Goal: Transaction & Acquisition: Purchase product/service

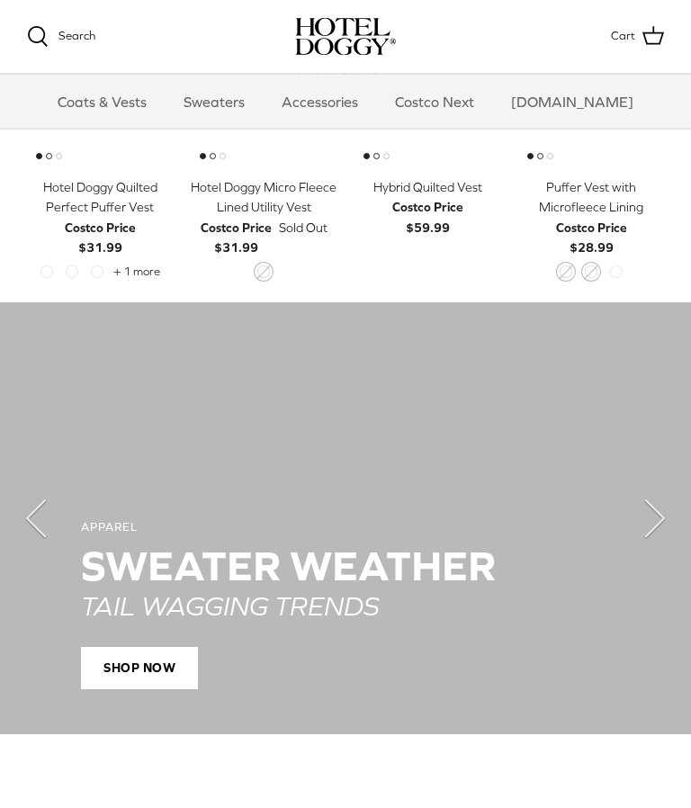
scroll to position [983, 0]
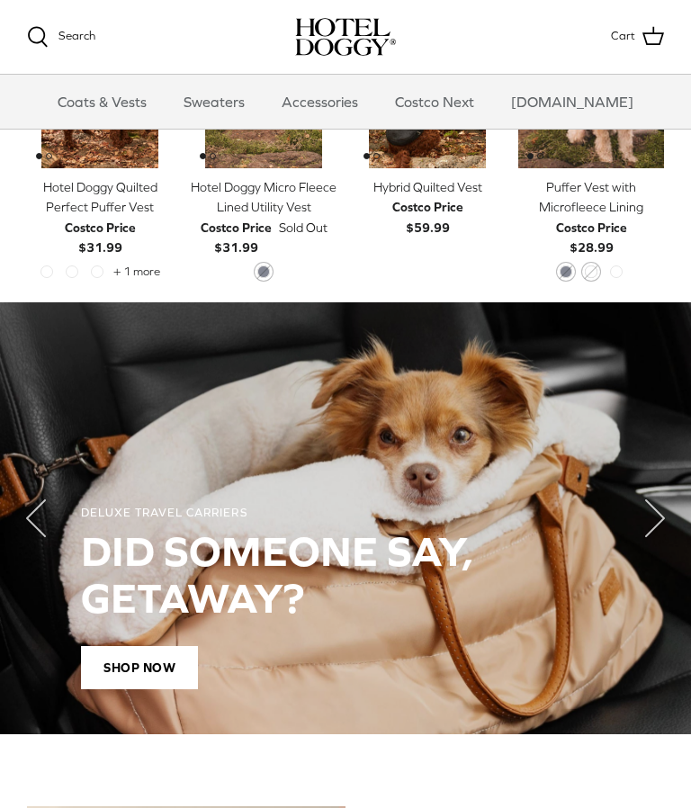
click at [648, 514] on polyline "Next" at bounding box center [655, 518] width 18 height 36
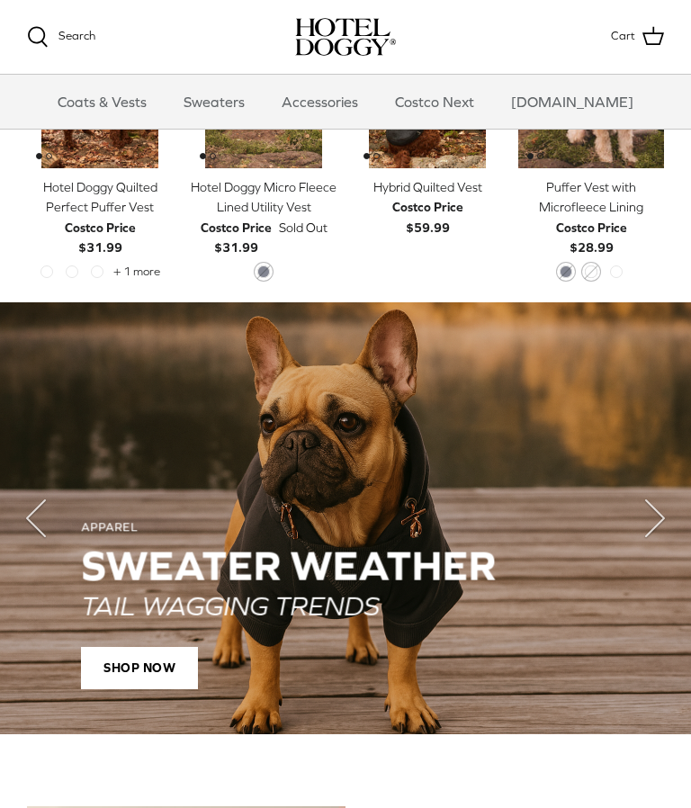
click at [659, 515] on polyline "Next" at bounding box center [655, 518] width 18 height 36
click at [656, 514] on polyline "Next" at bounding box center [655, 518] width 18 height 36
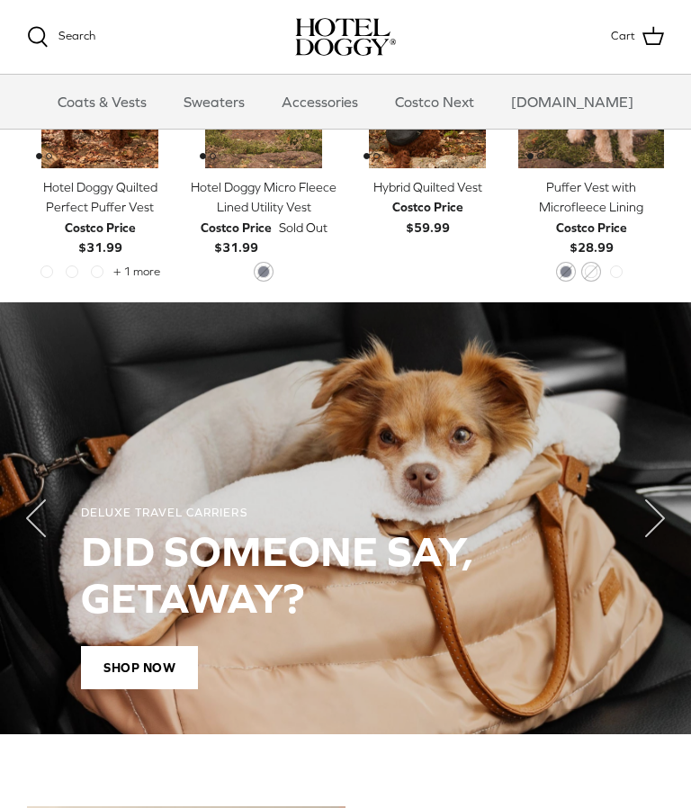
click at [640, 524] on icon "Right" at bounding box center [655, 518] width 72 height 72
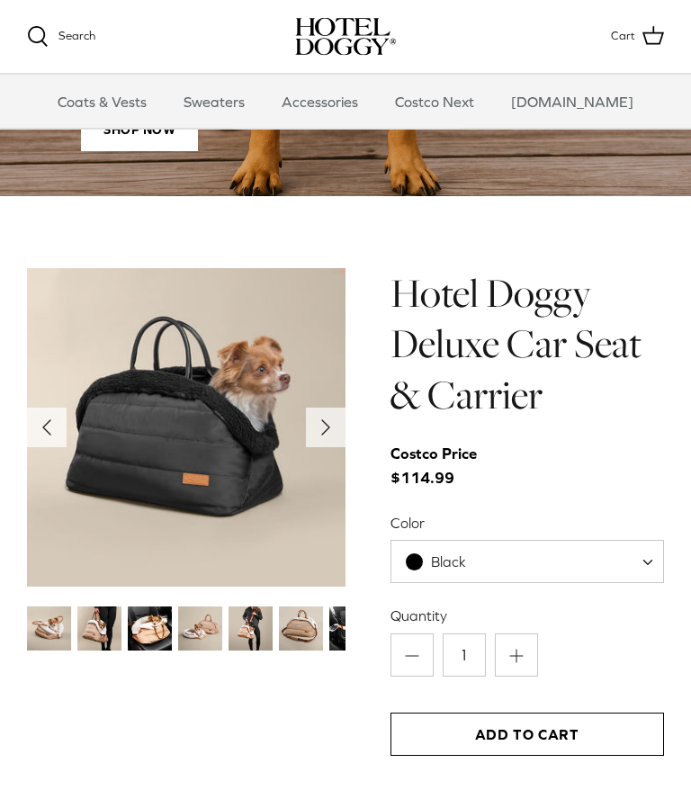
scroll to position [1521, 0]
click at [315, 443] on button "Right" at bounding box center [326, 427] width 40 height 40
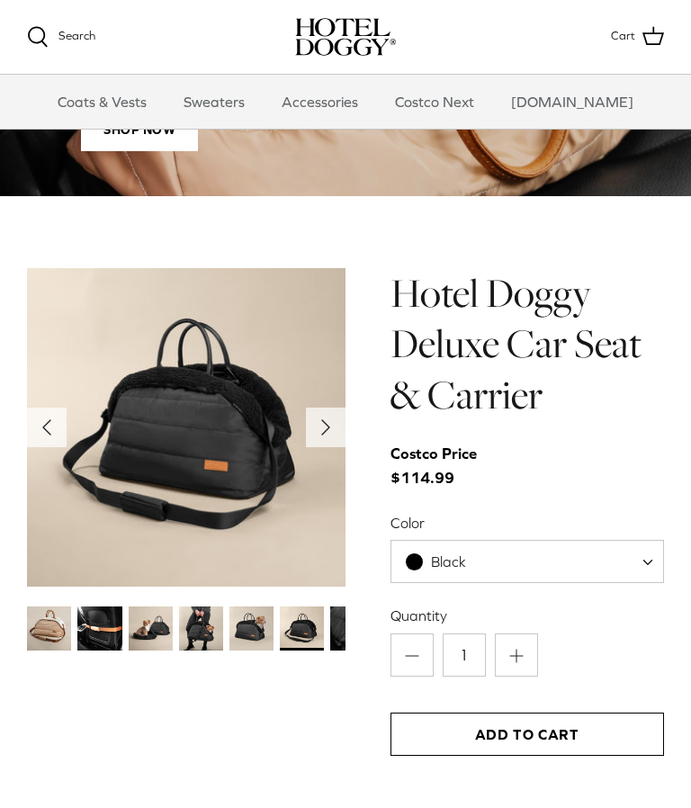
click at [319, 452] on img at bounding box center [186, 427] width 318 height 318
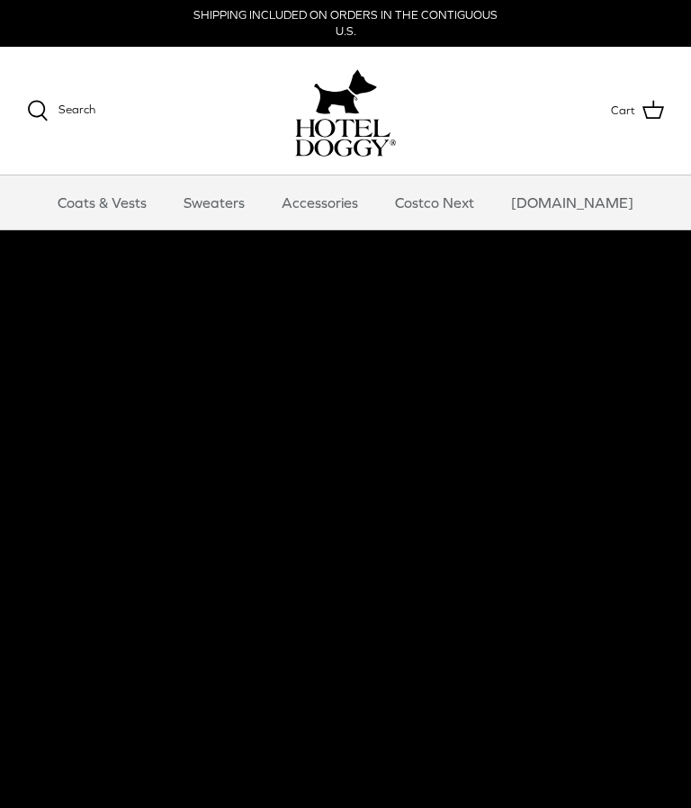
scroll to position [0, 0]
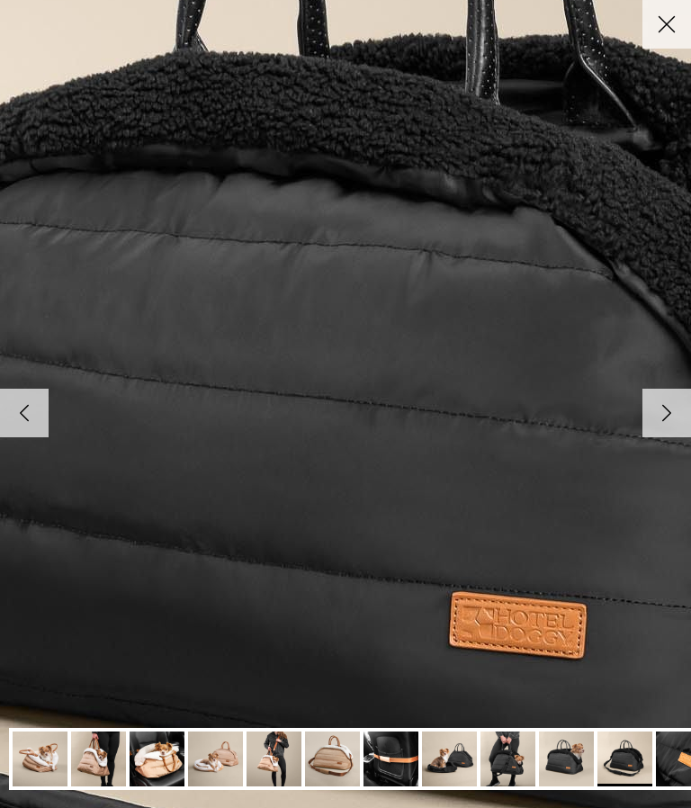
click at [625, 406] on img at bounding box center [345, 404] width 1842 height 1842
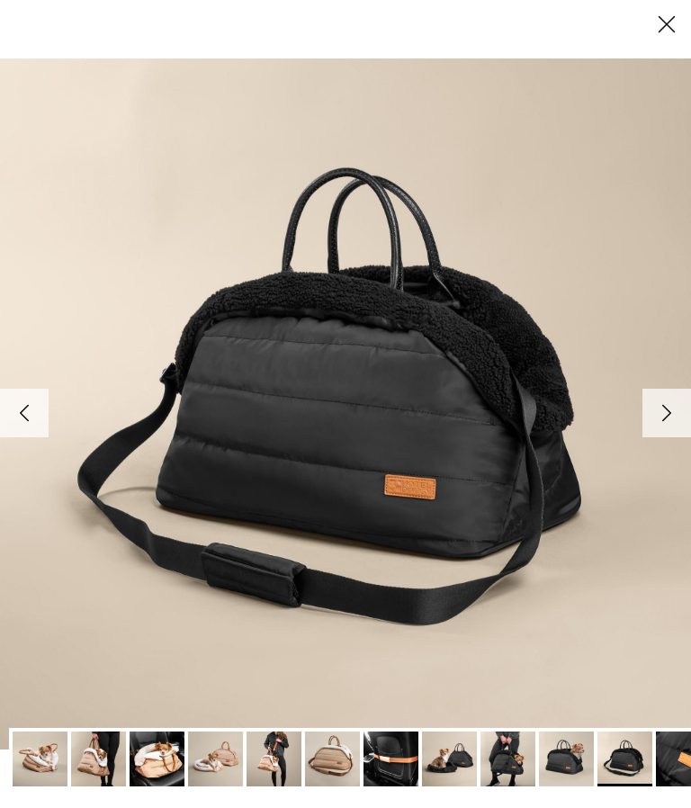
click at [672, 412] on icon "Right" at bounding box center [666, 413] width 31 height 31
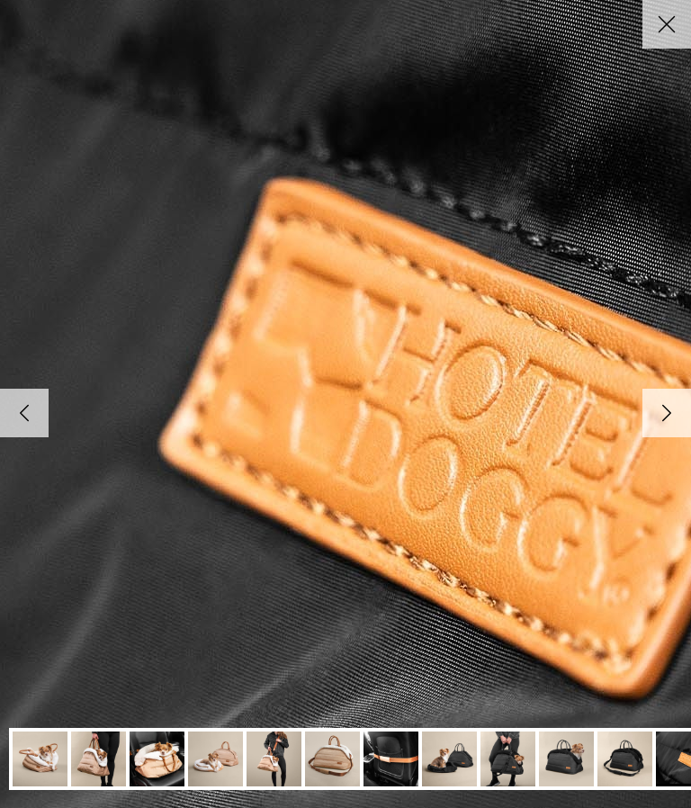
click at [654, 401] on icon "Right" at bounding box center [666, 413] width 31 height 31
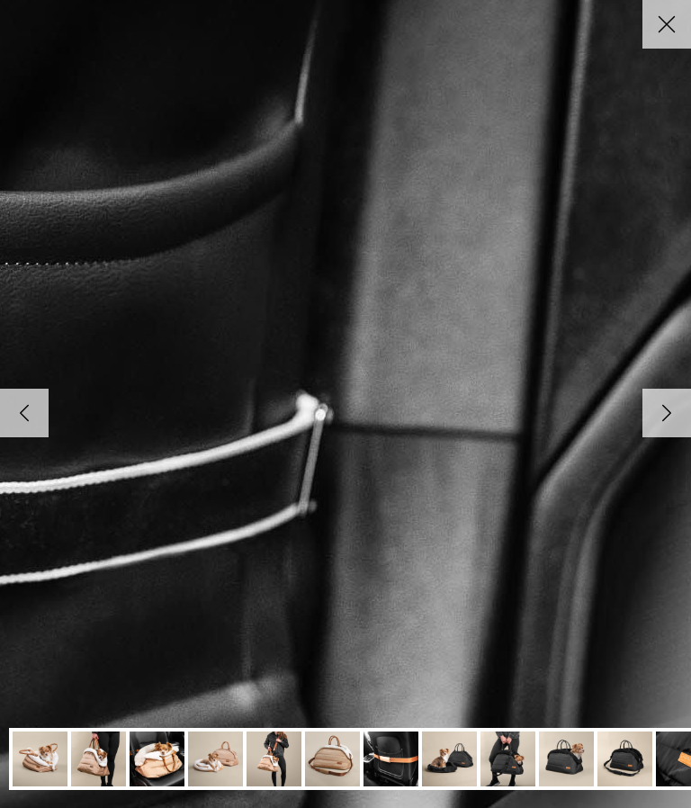
click at [668, 394] on link "Right" at bounding box center [666, 413] width 49 height 49
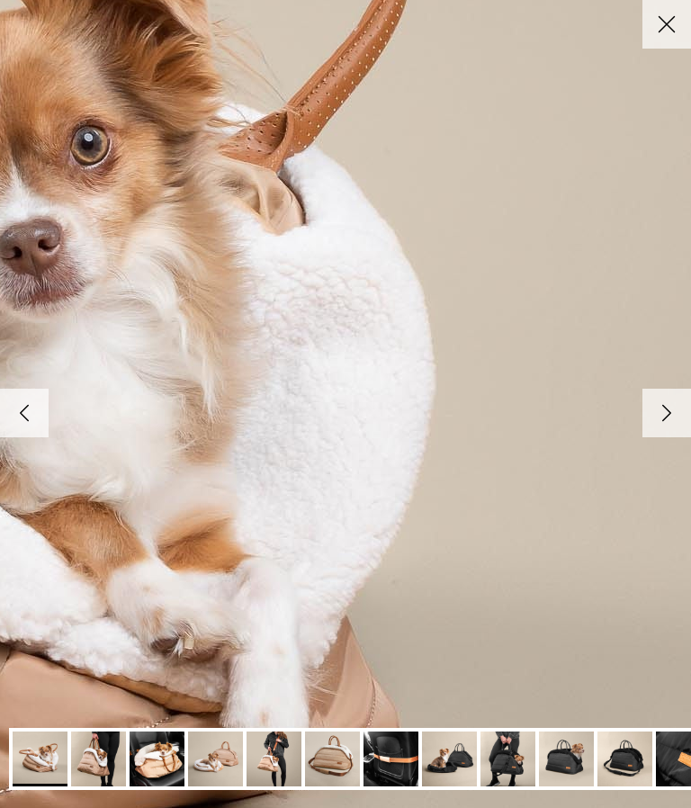
click at [661, 399] on icon "Right" at bounding box center [666, 413] width 31 height 31
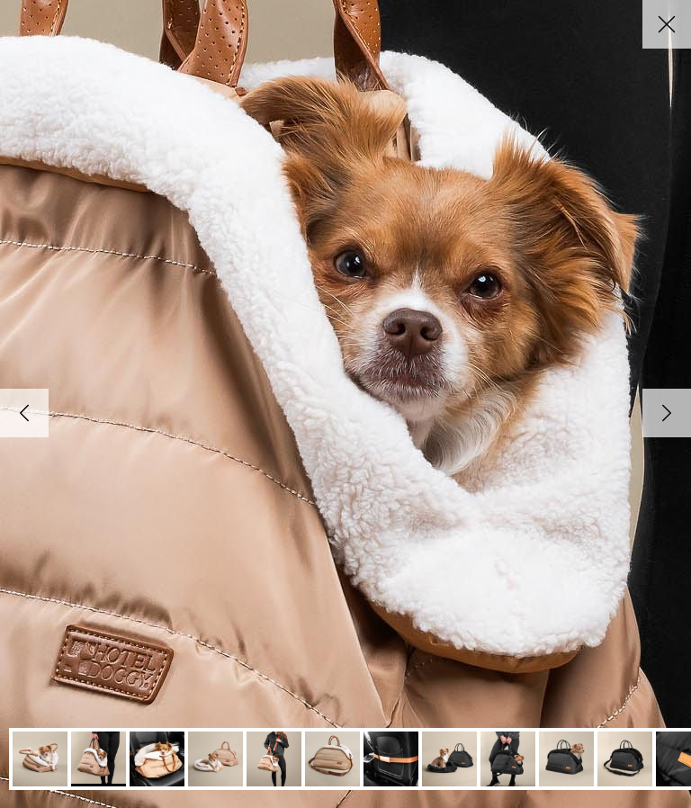
click at [657, 401] on icon "Right" at bounding box center [666, 413] width 31 height 31
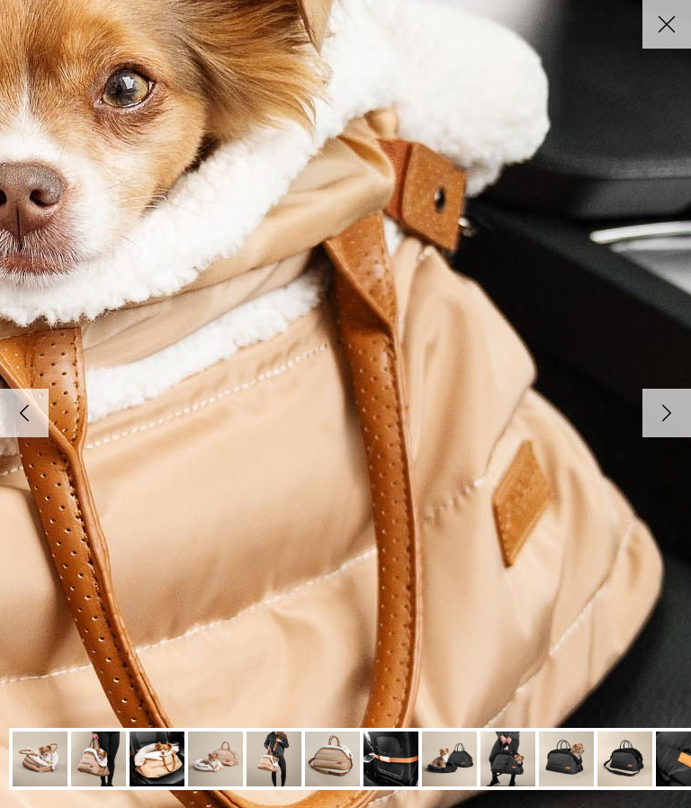
click at [663, 398] on icon "Right" at bounding box center [666, 413] width 31 height 31
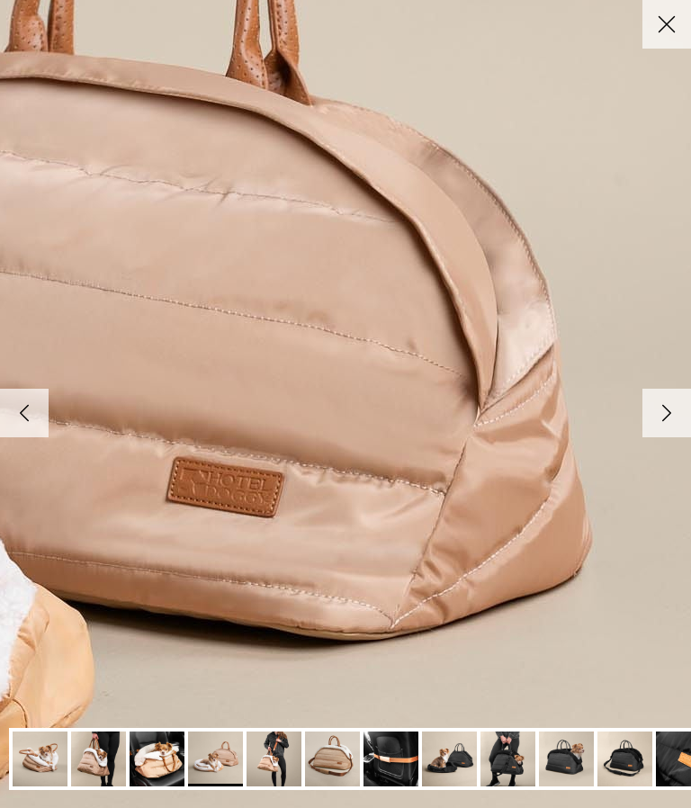
click at [661, 399] on icon "Right" at bounding box center [666, 413] width 31 height 31
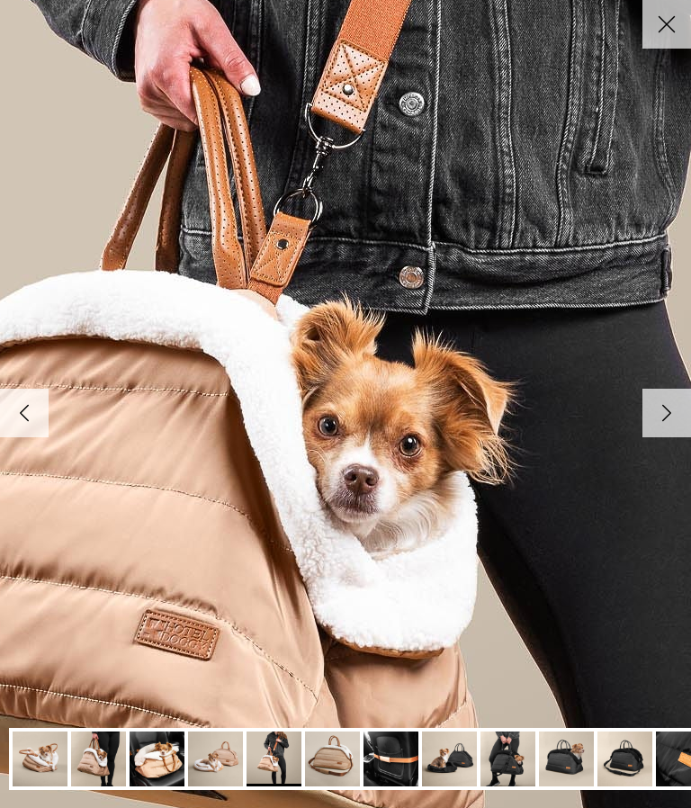
click at [658, 398] on icon "Right" at bounding box center [666, 413] width 31 height 31
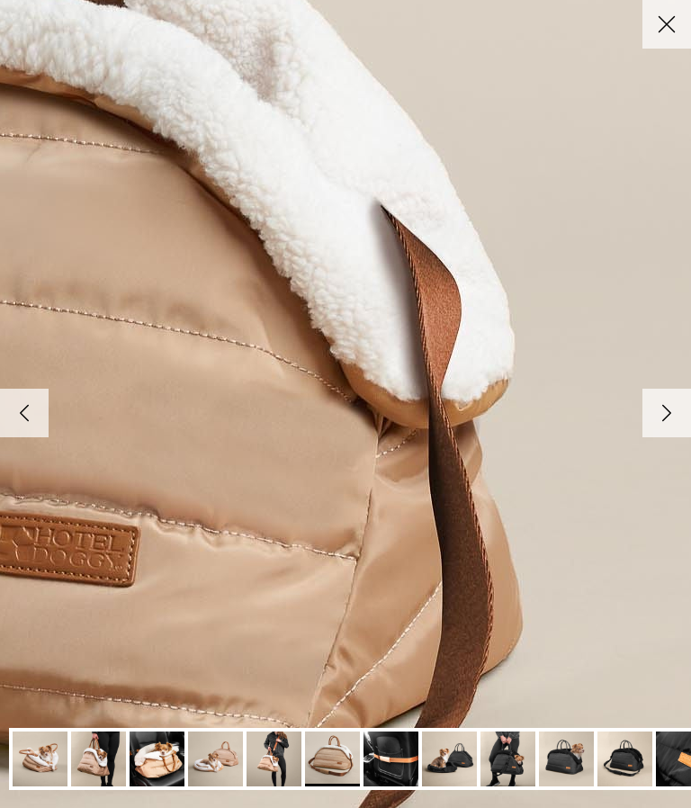
click at [657, 401] on icon "Right" at bounding box center [666, 413] width 31 height 31
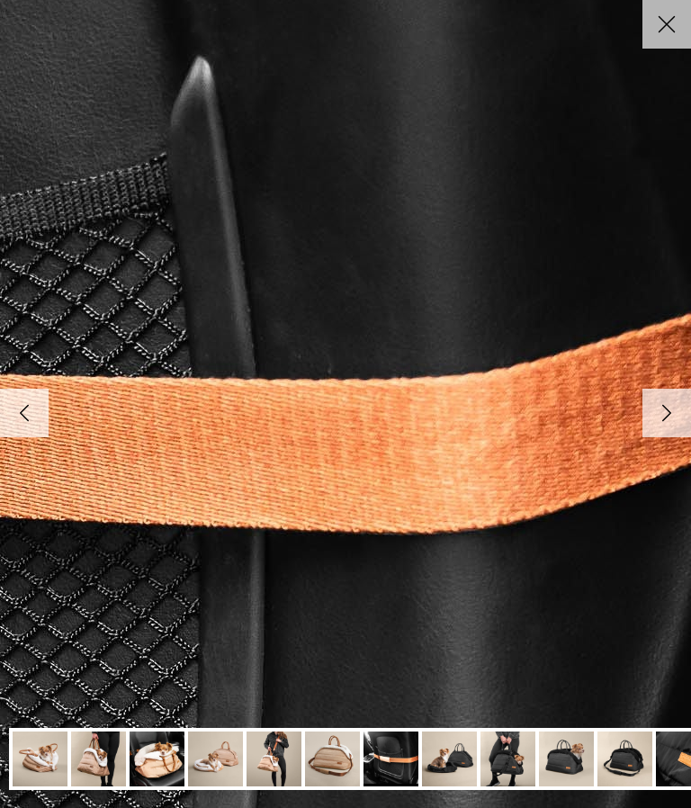
click at [652, 402] on icon "Right" at bounding box center [666, 413] width 31 height 31
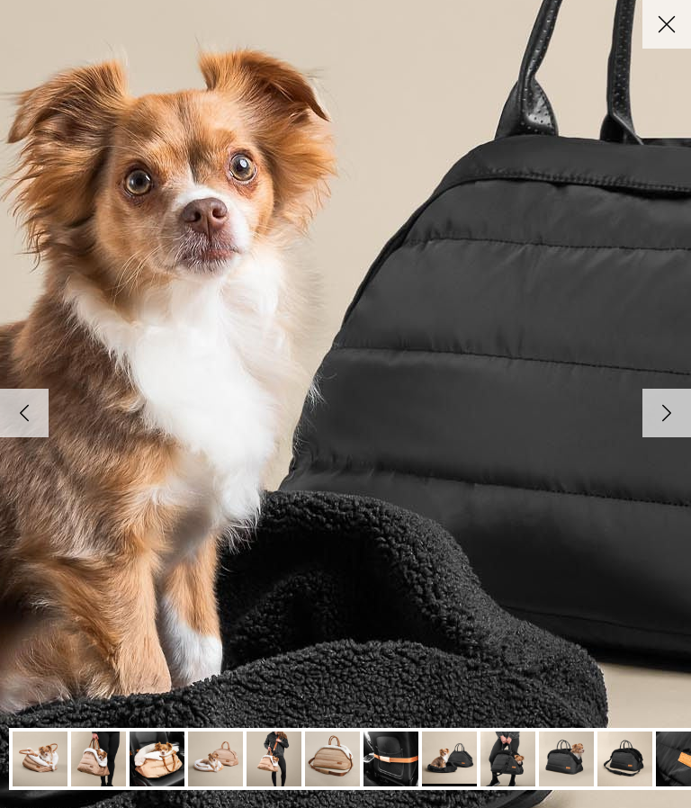
click at [654, 395] on link "Right" at bounding box center [666, 413] width 49 height 49
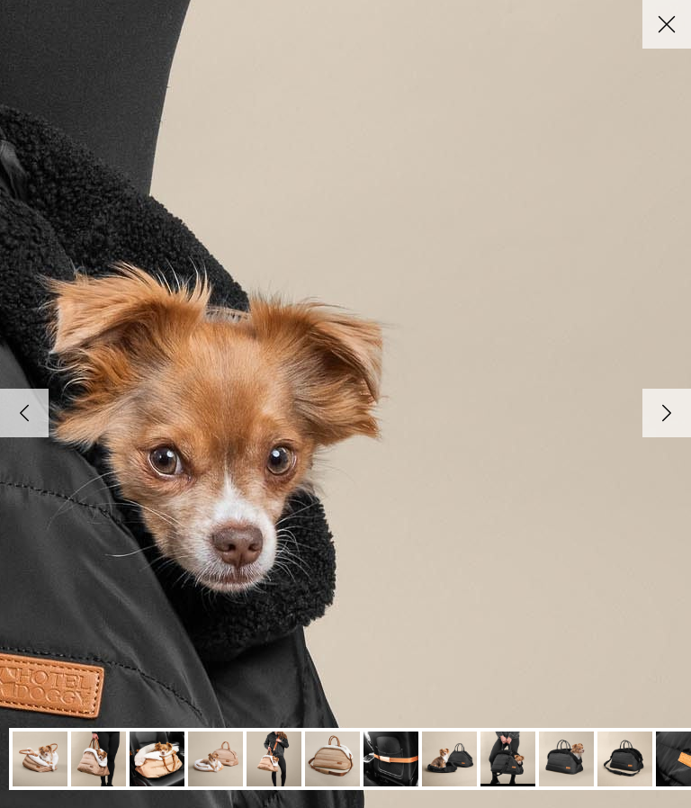
click at [651, 399] on icon "Right" at bounding box center [666, 413] width 31 height 31
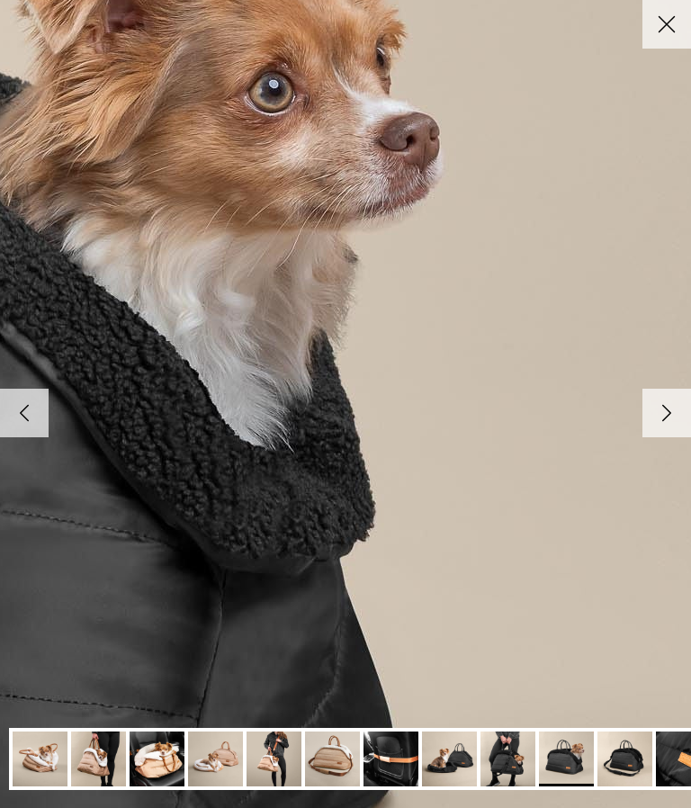
click at [650, 389] on link "Right" at bounding box center [666, 413] width 49 height 49
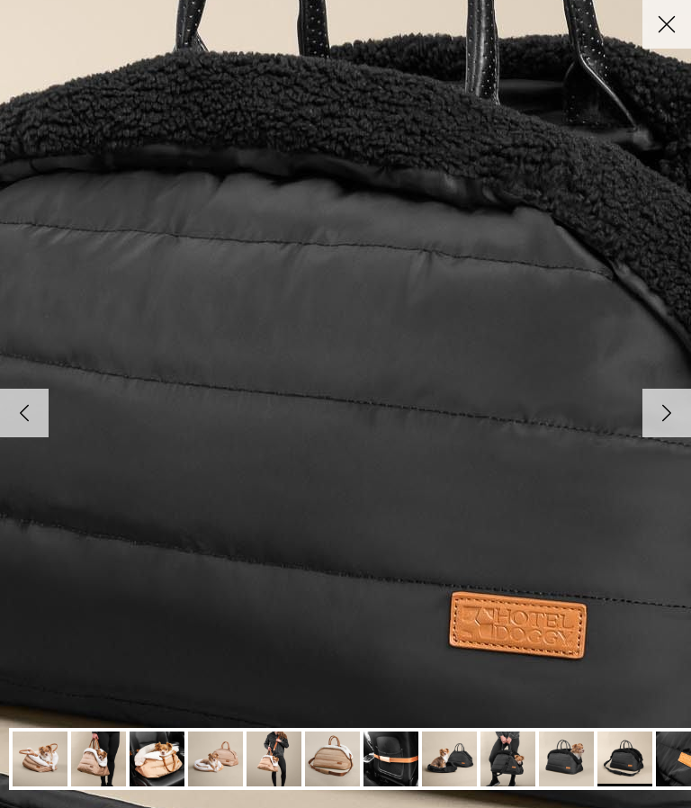
click at [650, 392] on link "Right" at bounding box center [666, 413] width 49 height 49
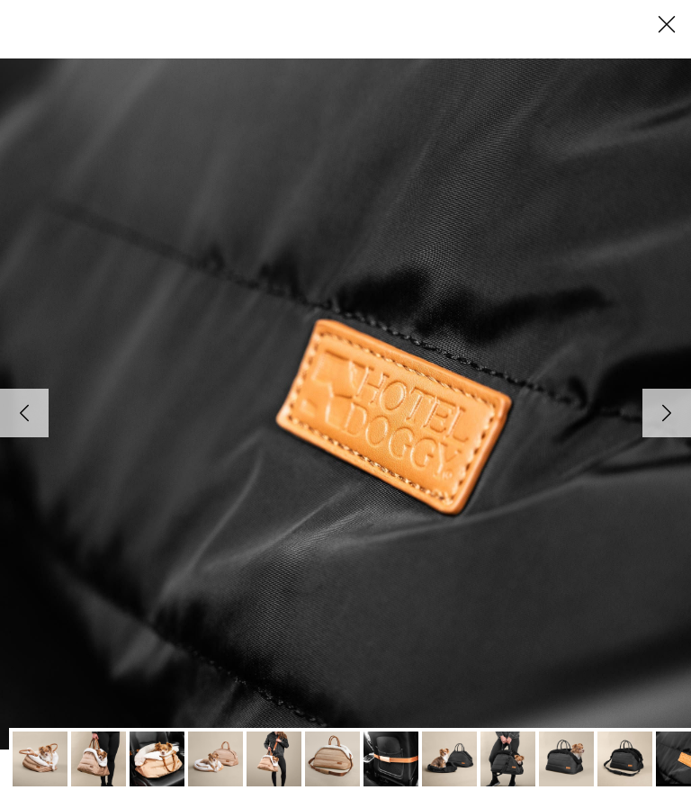
click at [664, 403] on icon "Right" at bounding box center [666, 413] width 31 height 31
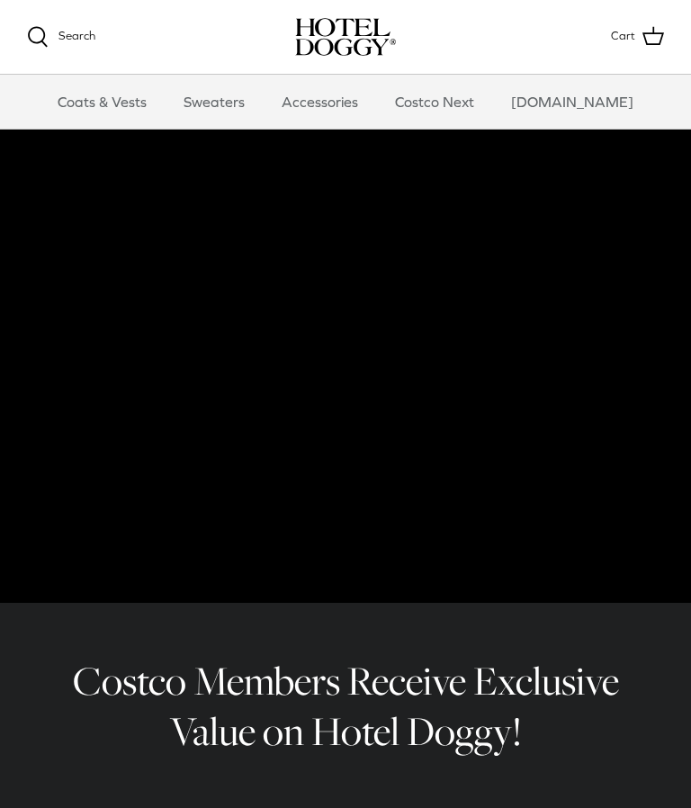
scroll to position [71, 0]
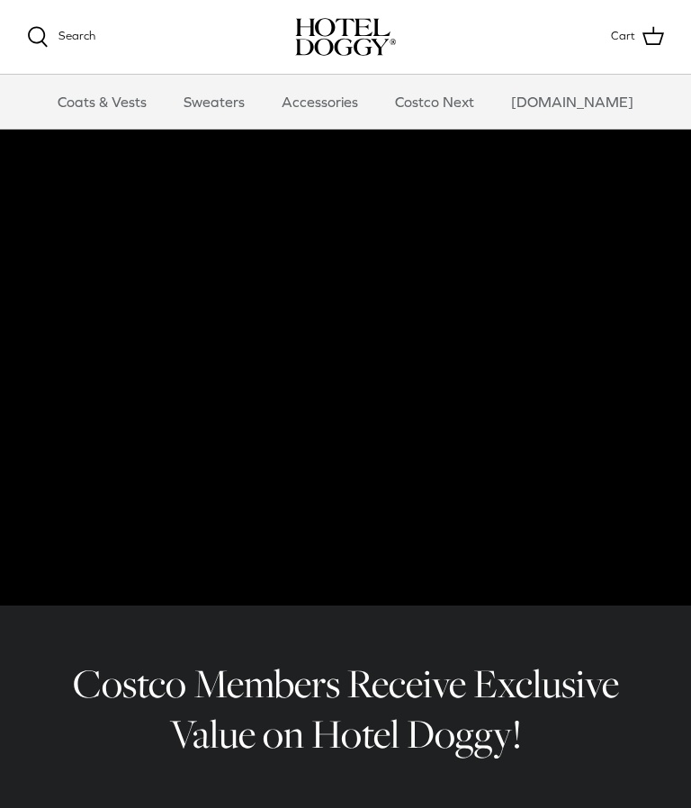
click at [237, 105] on link "Sweaters" at bounding box center [214, 102] width 94 height 54
click at [35, 174] on video at bounding box center [345, 291] width 691 height 630
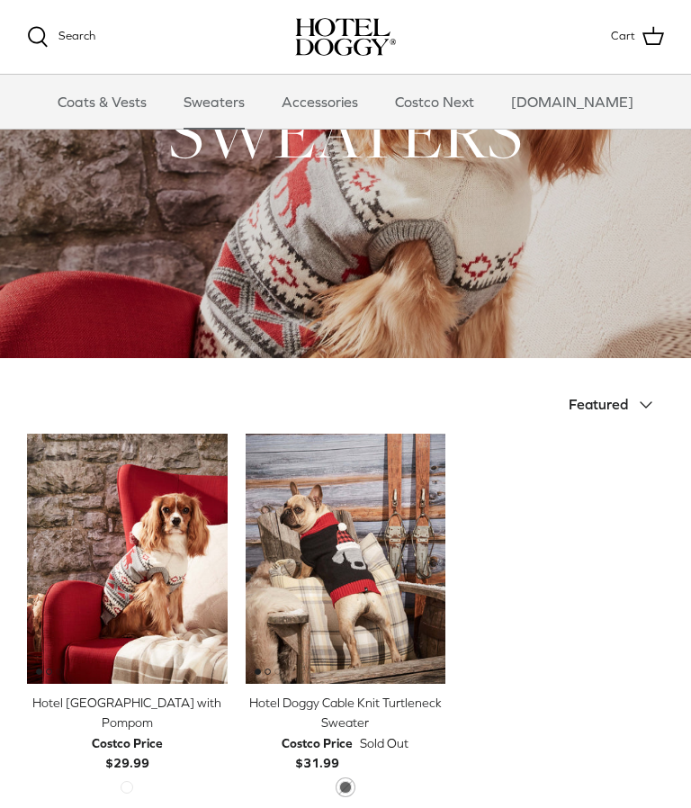
scroll to position [135, 0]
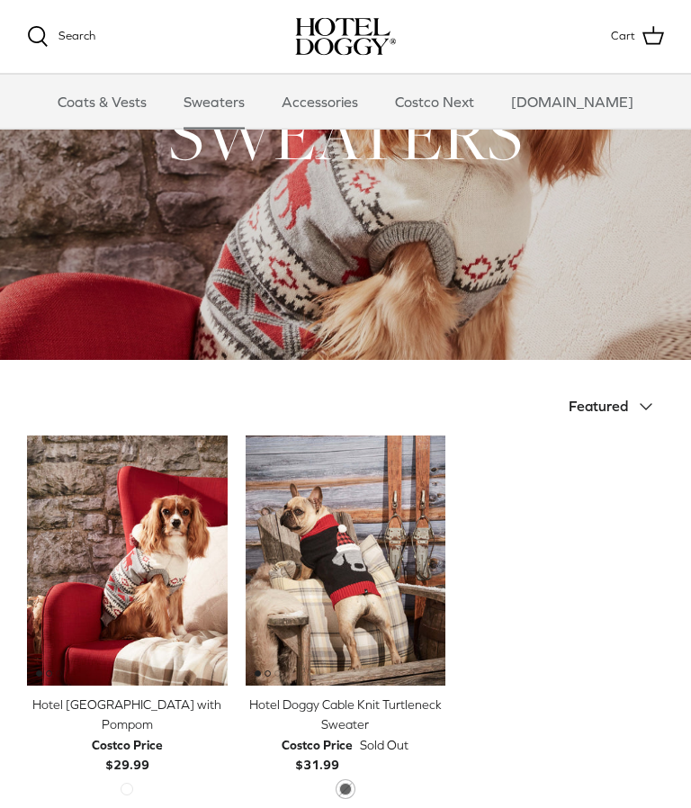
click at [142, 670] on link "Quick buy" at bounding box center [127, 658] width 183 height 37
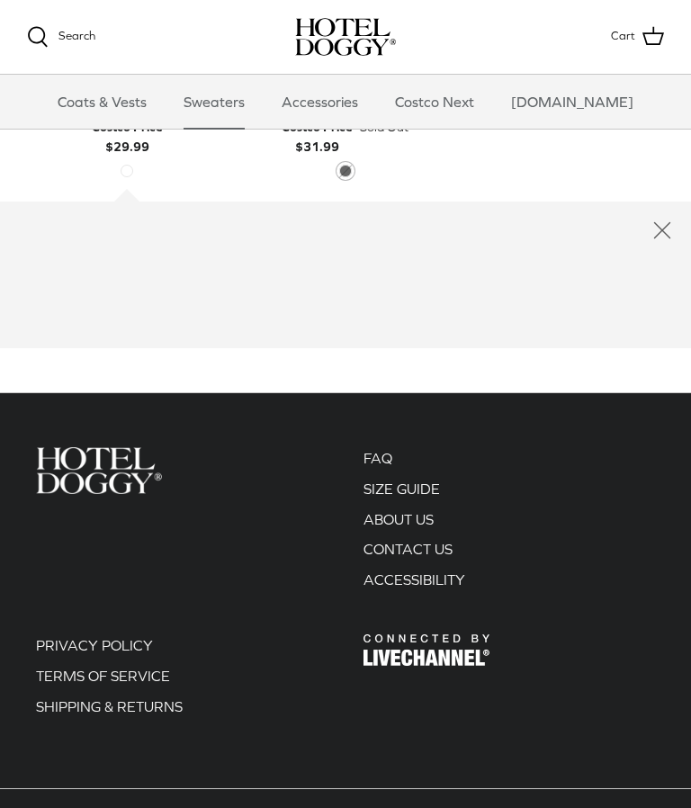
scroll to position [756, 0]
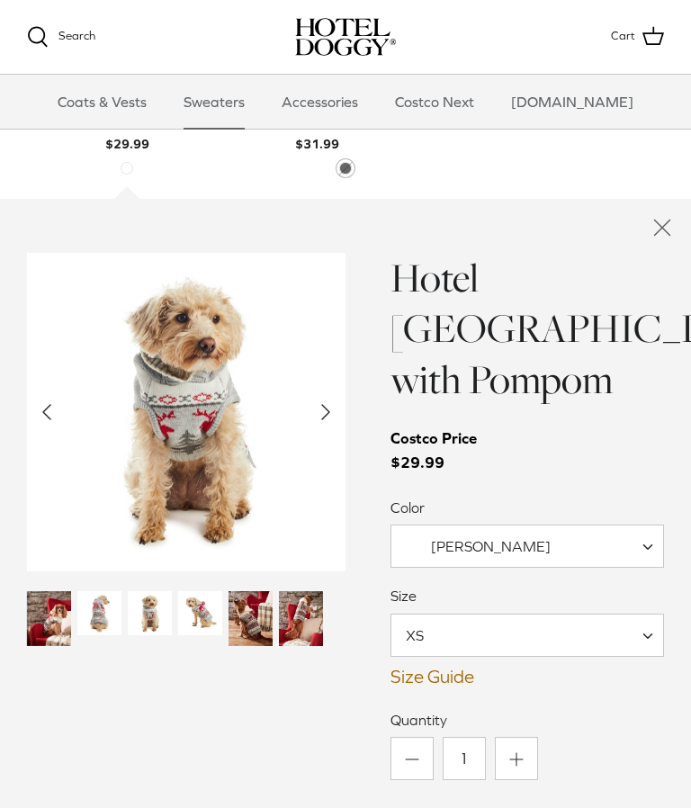
click at [119, 608] on img "Thumbnail Link" at bounding box center [99, 613] width 44 height 44
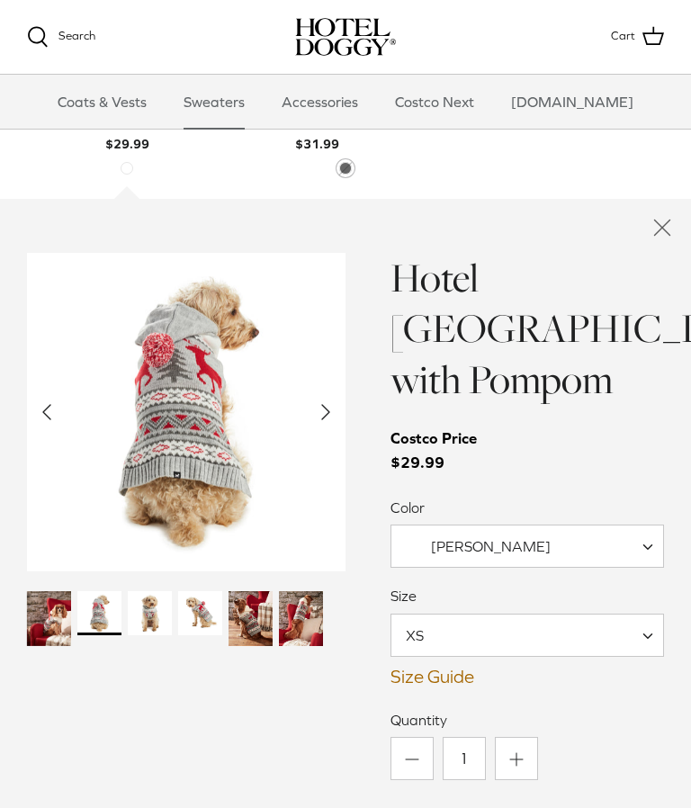
click at [131, 600] on img "Thumbnail Link" at bounding box center [150, 613] width 44 height 44
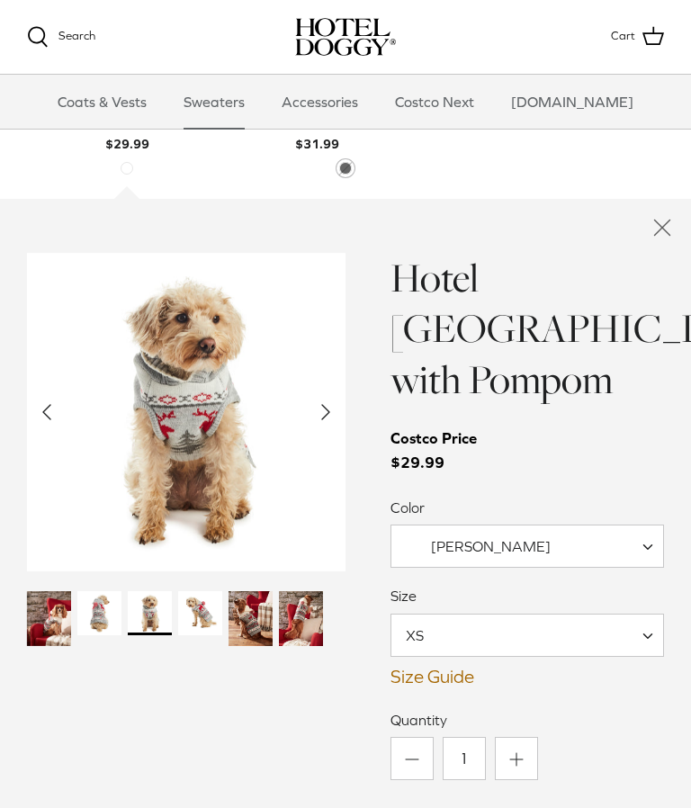
click at [161, 606] on img "Thumbnail Link" at bounding box center [150, 613] width 44 height 44
click at [161, 607] on img "Thumbnail Link" at bounding box center [150, 613] width 44 height 44
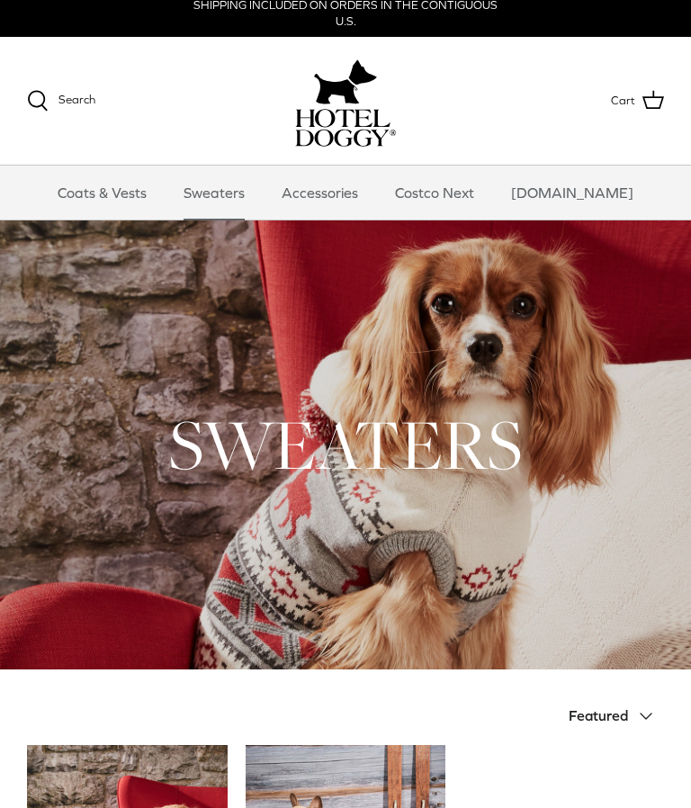
scroll to position [0, 0]
